Goal: Navigation & Orientation: Find specific page/section

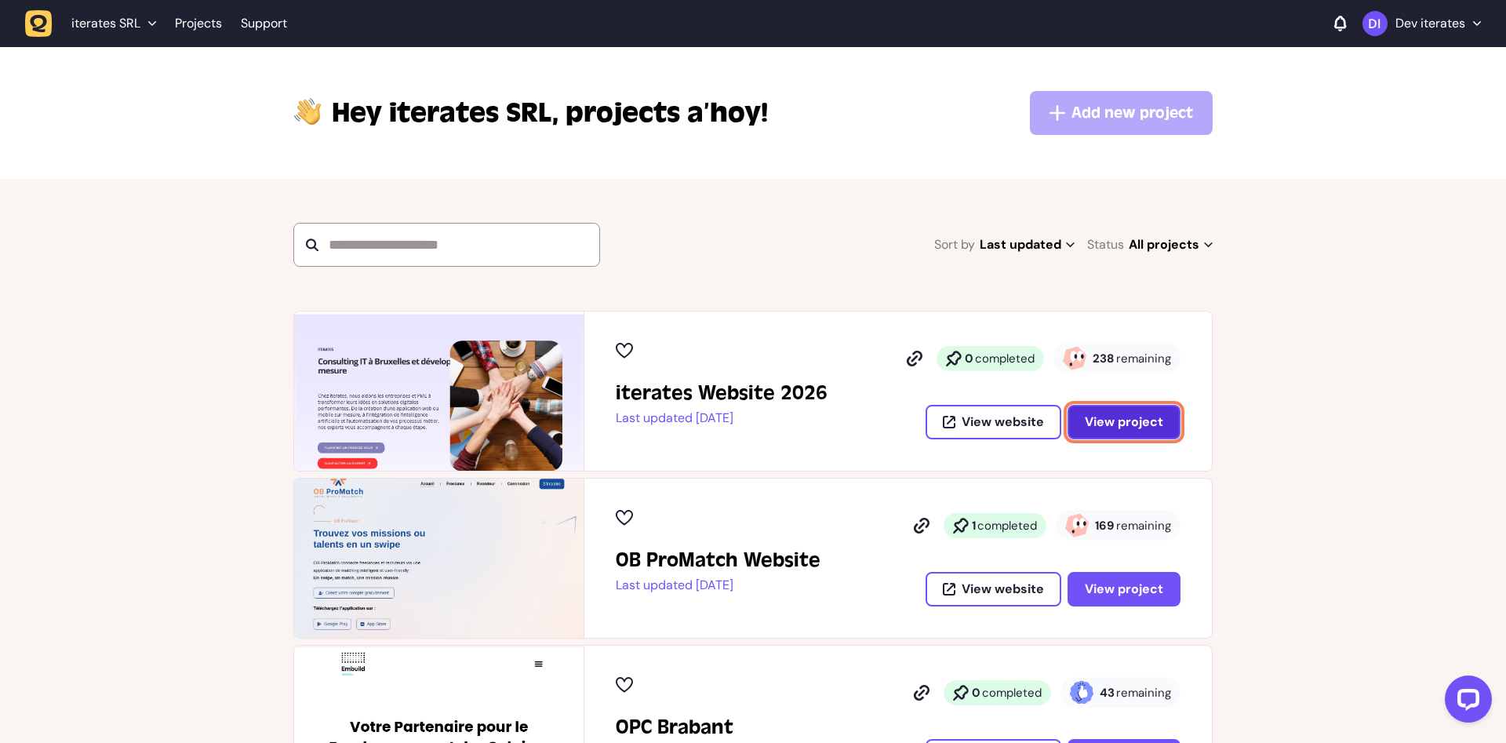
click at [1109, 418] on span "View project" at bounding box center [1123, 422] width 78 height 13
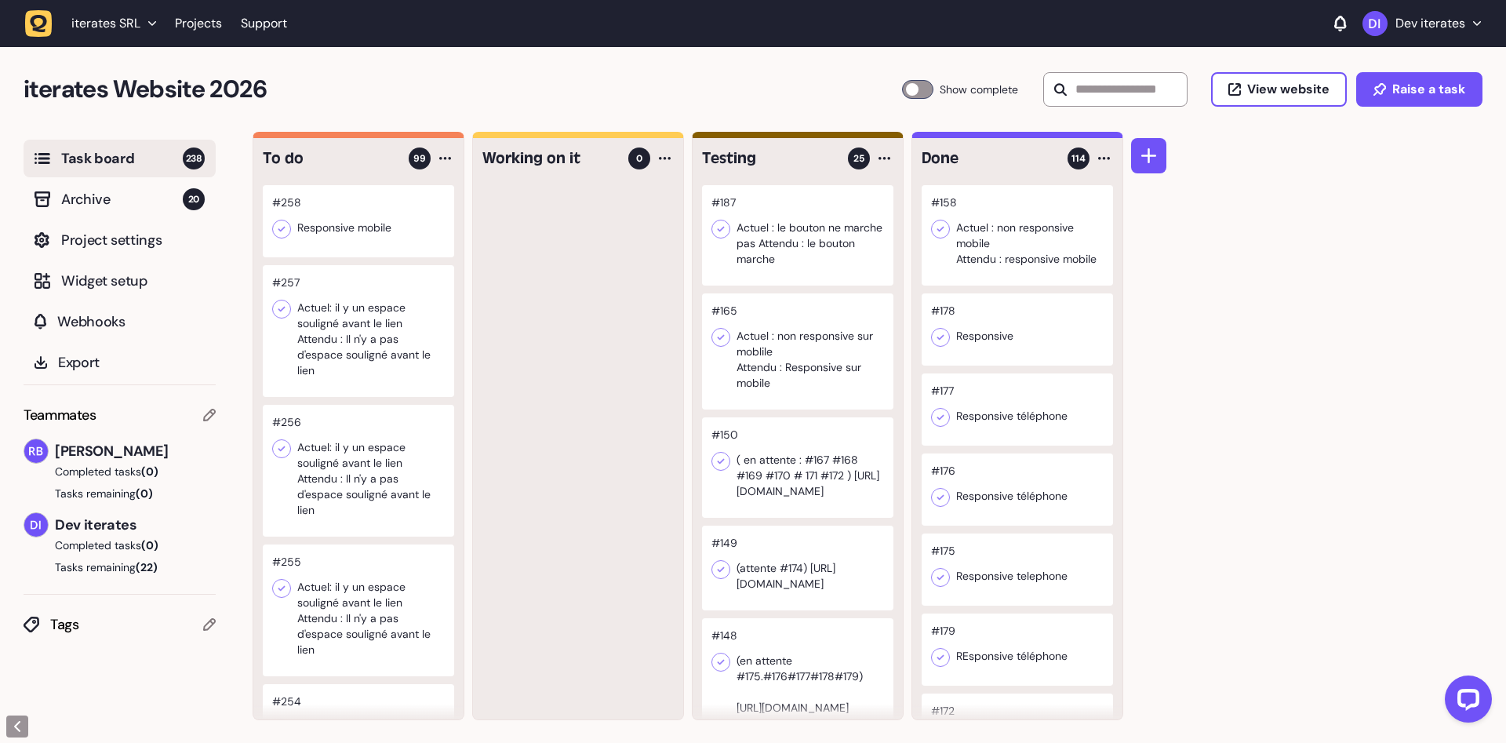
click at [347, 227] on div at bounding box center [358, 221] width 191 height 72
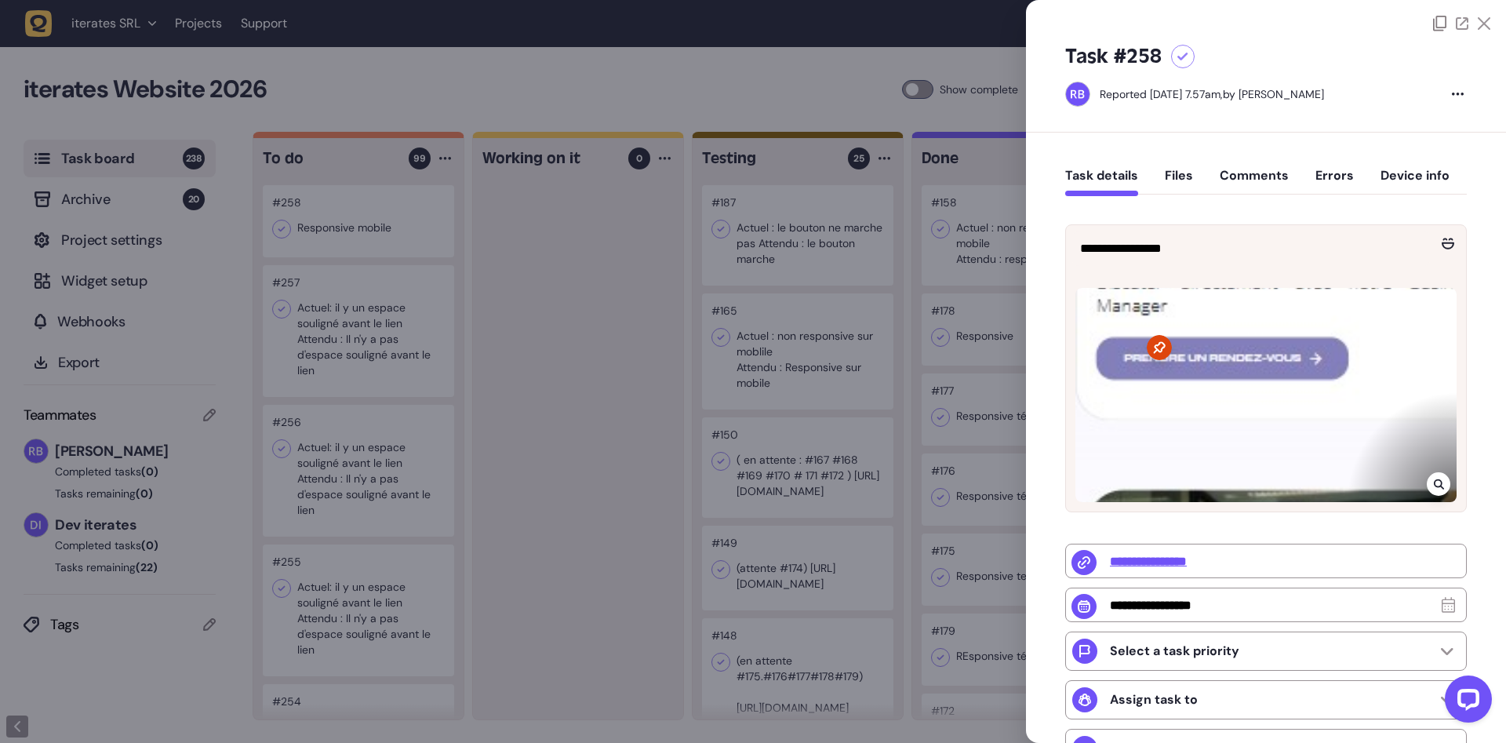
click at [1162, 344] on icon at bounding box center [1158, 347] width 25 height 25
click at [634, 373] on div at bounding box center [753, 371] width 1506 height 743
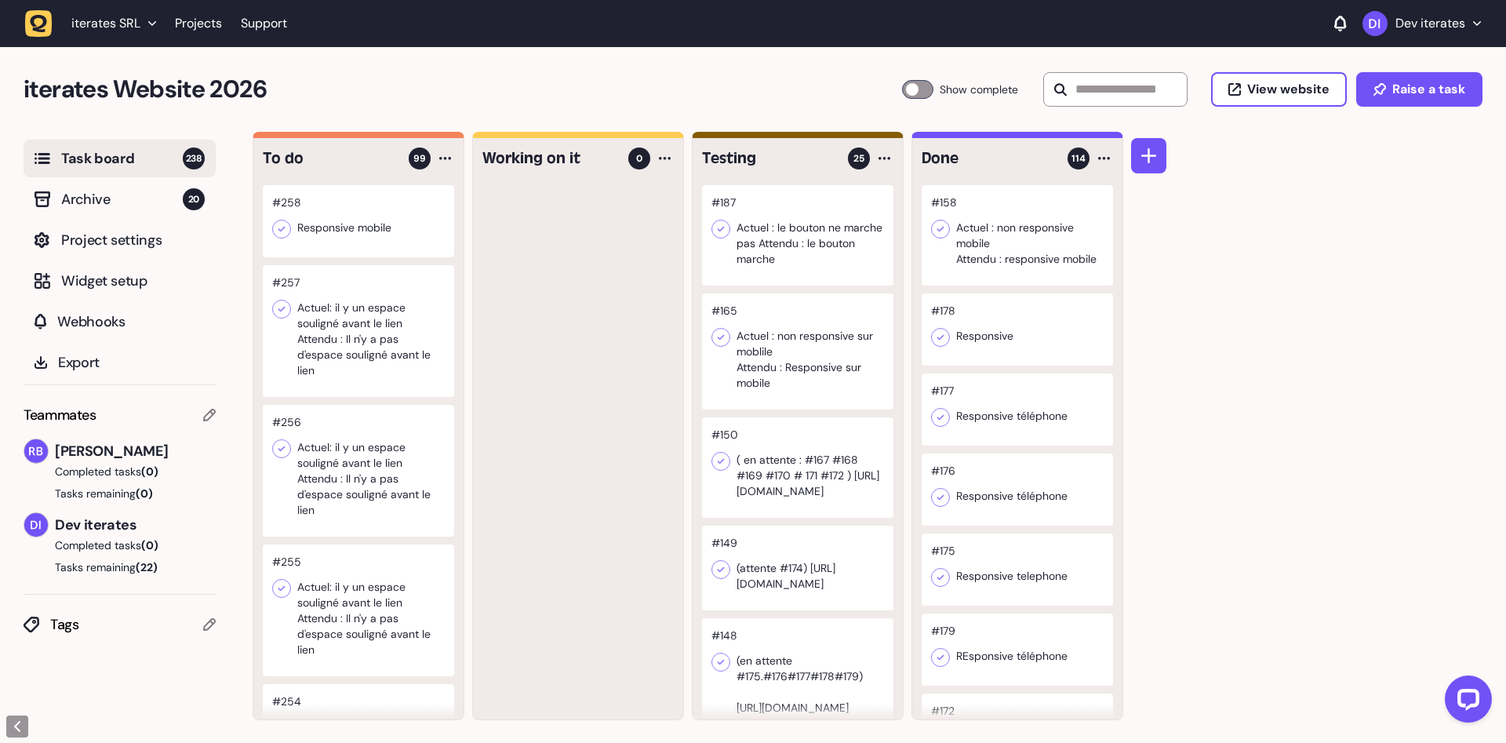
click at [429, 192] on div at bounding box center [358, 221] width 191 height 72
